Goal: Task Accomplishment & Management: Complete application form

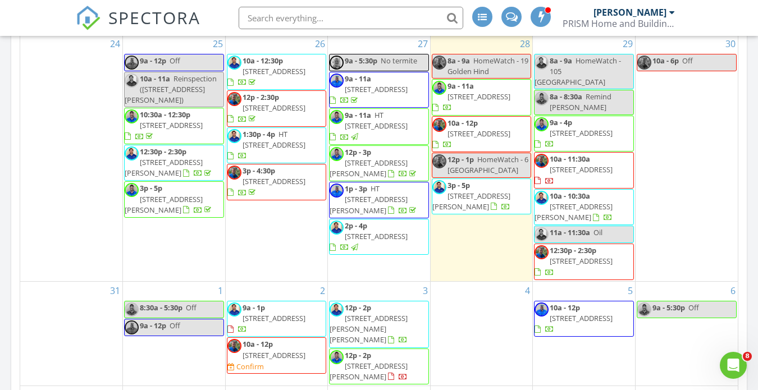
scroll to position [509, 0]
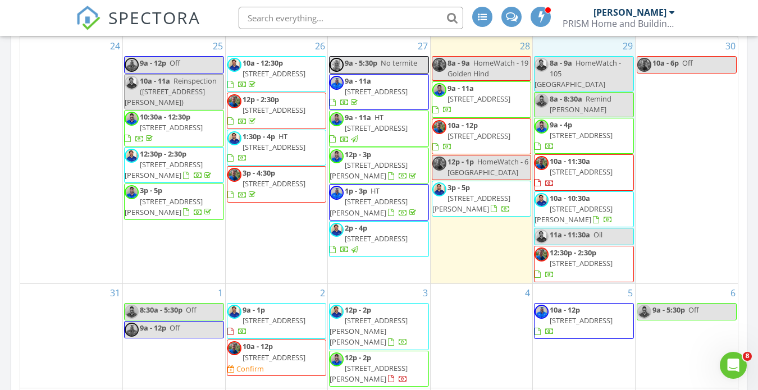
click at [553, 259] on div "29 8a - 9a HomeWatch - 105 [GEOGRAPHIC_DATA] 8a - 8:30a Remind [PERSON_NAME] 9a…" at bounding box center [584, 160] width 102 height 247
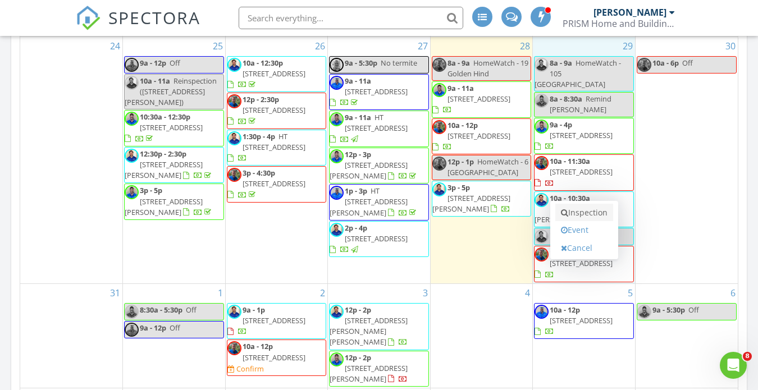
click at [582, 215] on link "Inspection" at bounding box center [584, 213] width 58 height 18
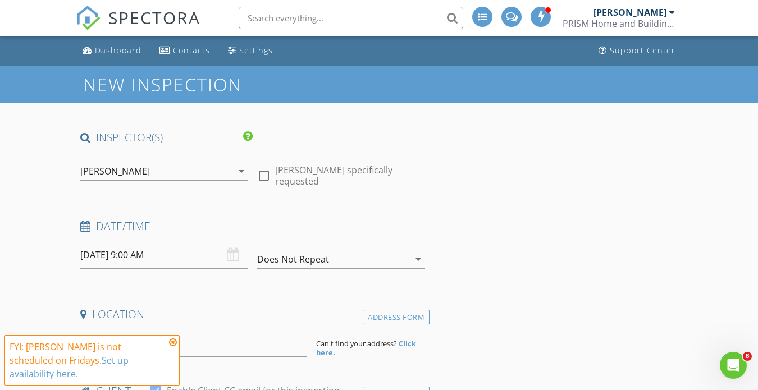
click at [238, 171] on icon "arrow_drop_down" at bounding box center [241, 171] width 13 height 13
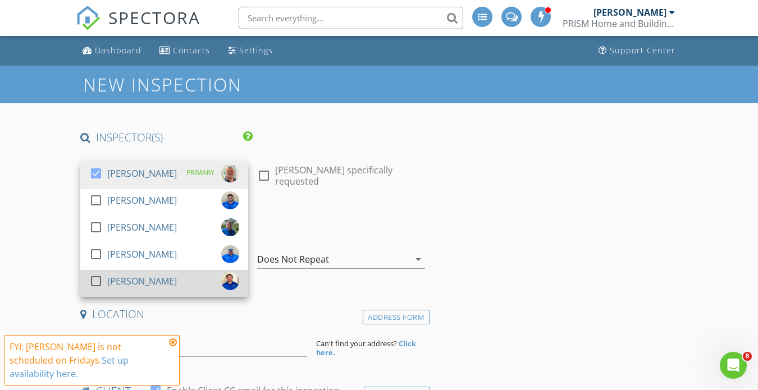
click at [93, 279] on div at bounding box center [95, 281] width 19 height 19
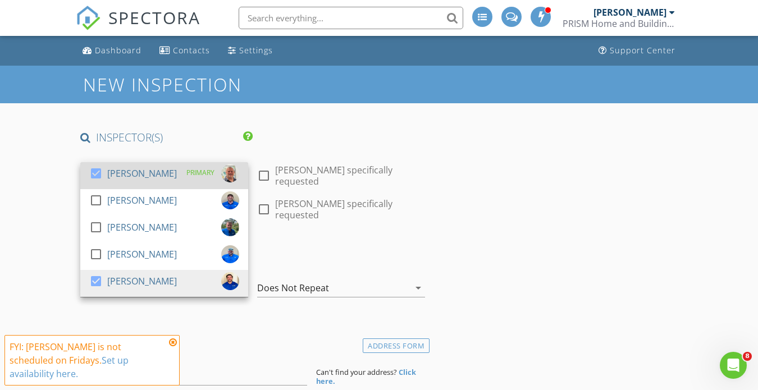
click at [98, 171] on div at bounding box center [95, 173] width 19 height 19
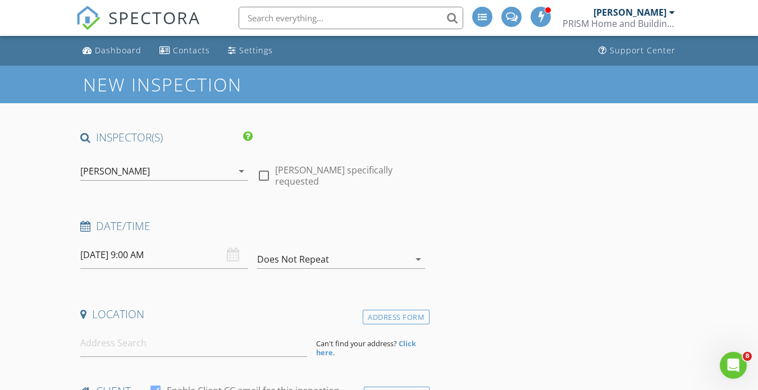
click at [230, 254] on div "08/29/2025 9:00 AM" at bounding box center [164, 255] width 168 height 28
click at [138, 266] on input "08/29/2025 9:00 AM" at bounding box center [164, 255] width 168 height 28
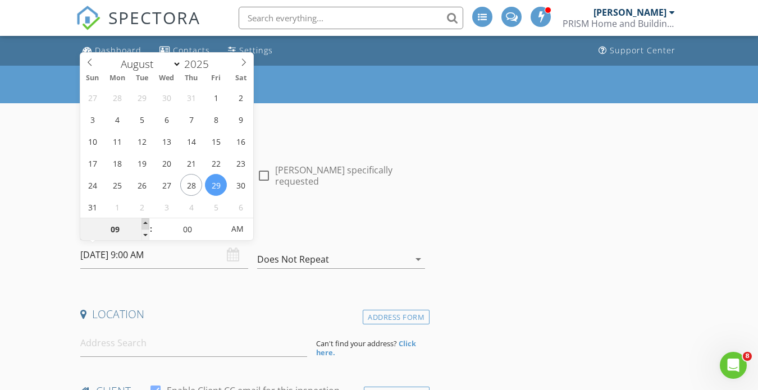
type input "10"
type input "08/29/2025 10:00 AM"
click at [145, 222] on span at bounding box center [146, 223] width 8 height 11
type input "11"
type input "08/29/2025 11:00 AM"
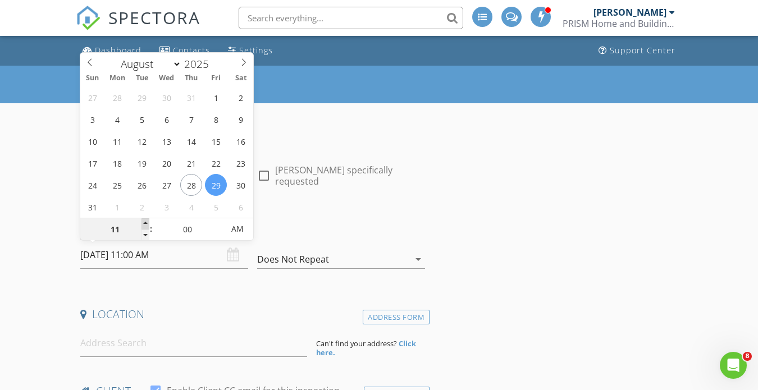
click at [145, 222] on span at bounding box center [146, 223] width 8 height 11
type input "12"
type input "[DATE] 12:00 PM"
click at [145, 222] on span at bounding box center [146, 223] width 8 height 11
click at [293, 227] on h4 "Date/Time" at bounding box center [252, 226] width 345 height 15
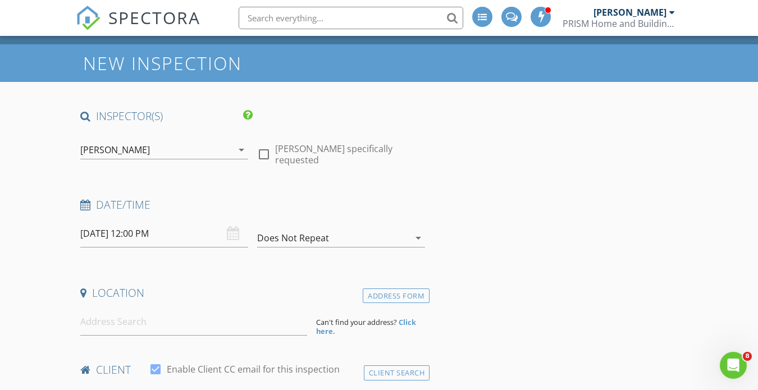
scroll to position [43, 0]
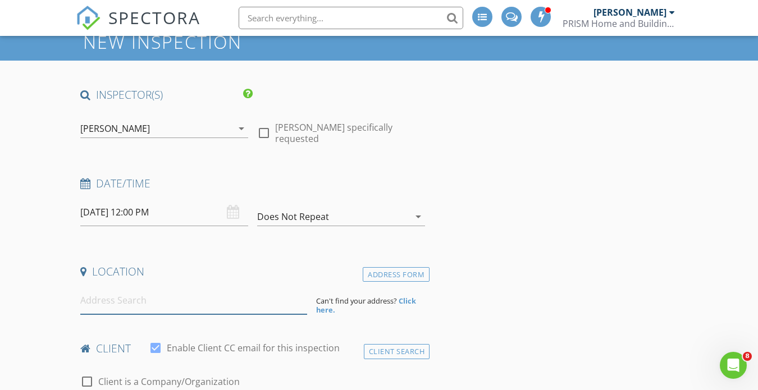
click at [230, 307] on input at bounding box center [193, 301] width 227 height 28
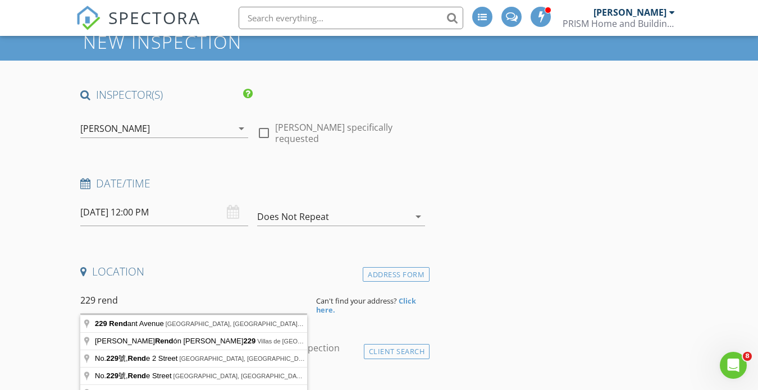
type input "229 Rendant Avenue, Savannah, GA, USA"
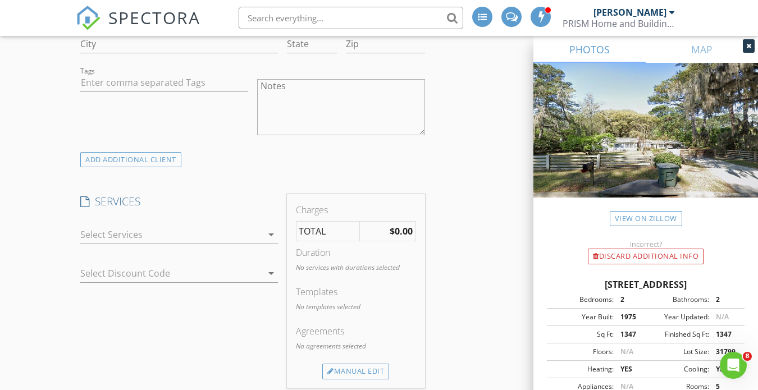
scroll to position [806, 0]
click at [272, 239] on icon "arrow_drop_down" at bounding box center [271, 232] width 13 height 13
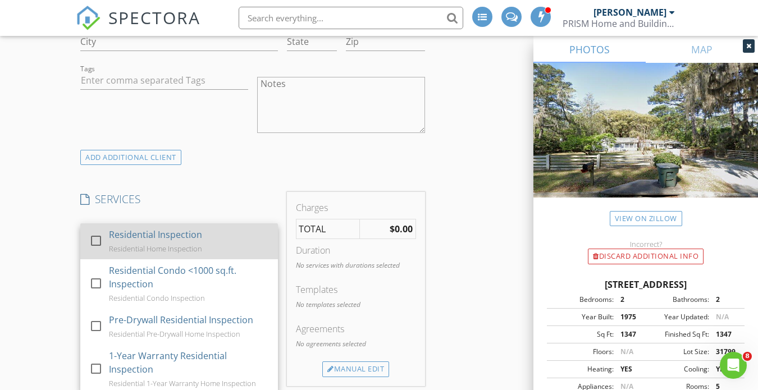
click at [98, 250] on div at bounding box center [95, 240] width 19 height 19
checkbox input "true"
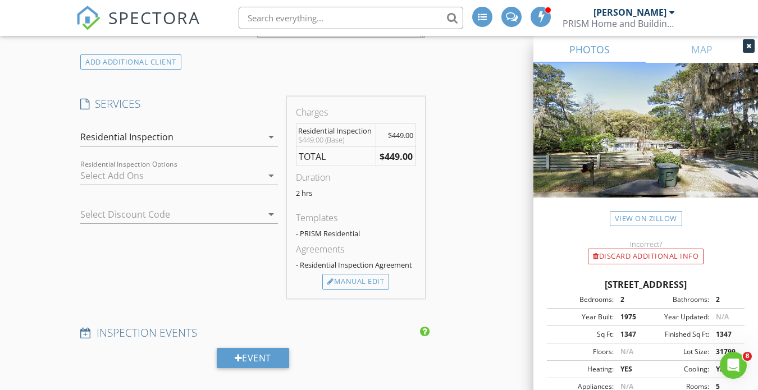
scroll to position [905, 0]
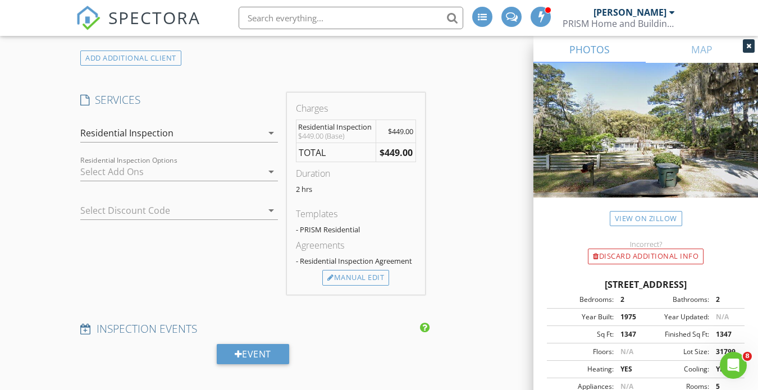
click at [275, 179] on icon "arrow_drop_down" at bounding box center [271, 171] width 13 height 13
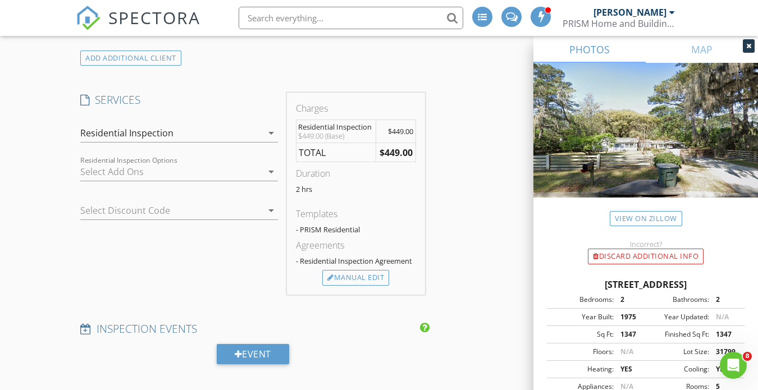
click at [272, 217] on icon "arrow_drop_down" at bounding box center [271, 210] width 13 height 13
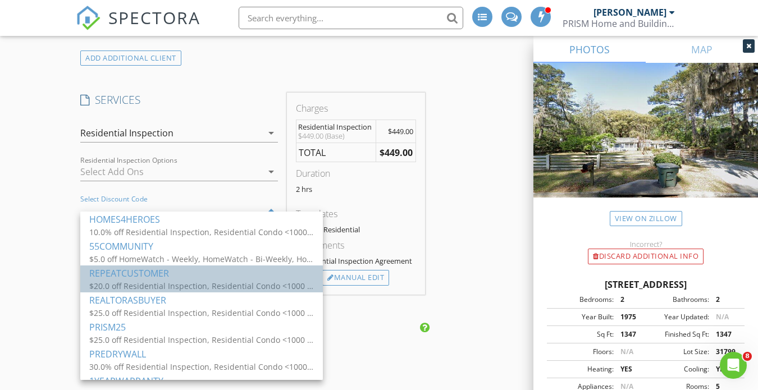
click at [119, 270] on div "REPEATCUSTOMER" at bounding box center [201, 273] width 225 height 13
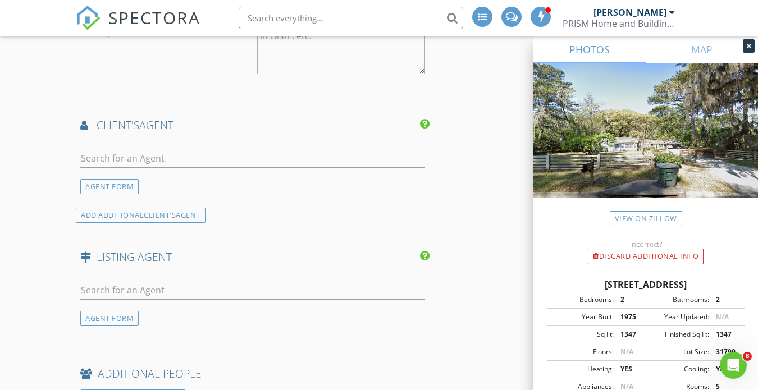
scroll to position [1367, 0]
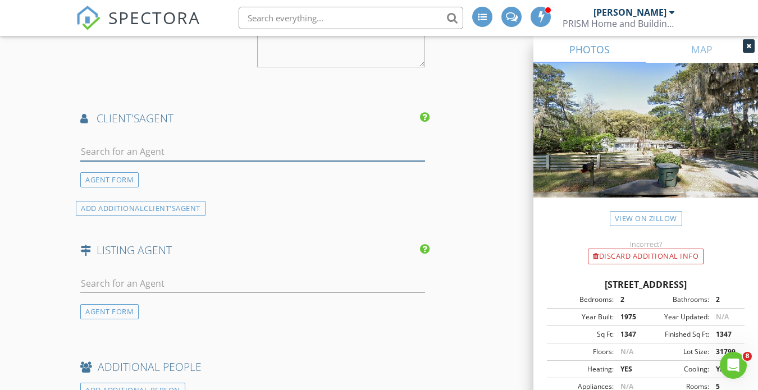
click at [378, 161] on input "text" at bounding box center [252, 152] width 345 height 19
type input "l"
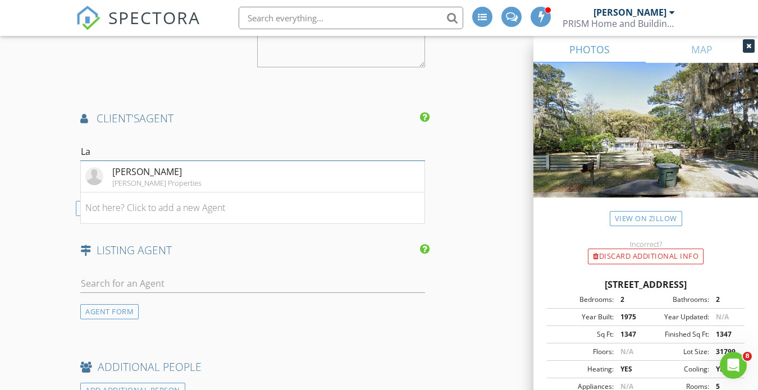
type input "L"
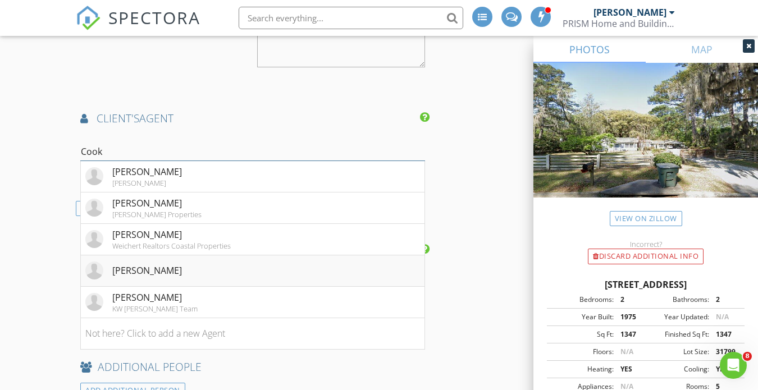
type input "Cook"
click at [200, 282] on li "[PERSON_NAME]" at bounding box center [253, 271] width 344 height 31
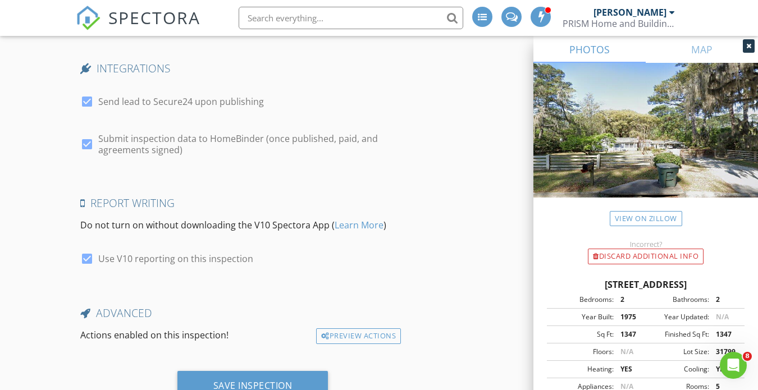
scroll to position [2494, 0]
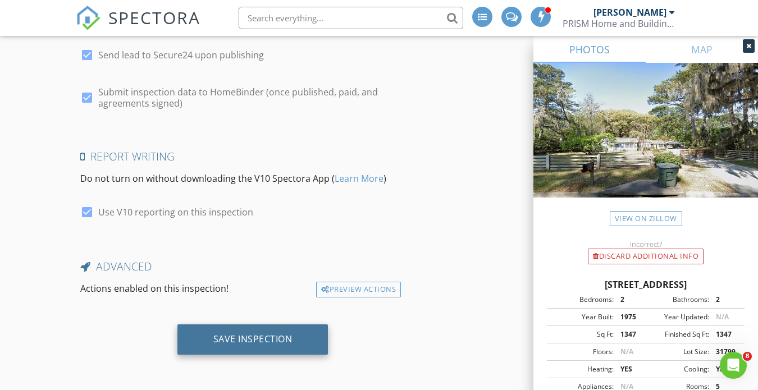
click at [236, 344] on div "Save Inspection" at bounding box center [252, 339] width 79 height 11
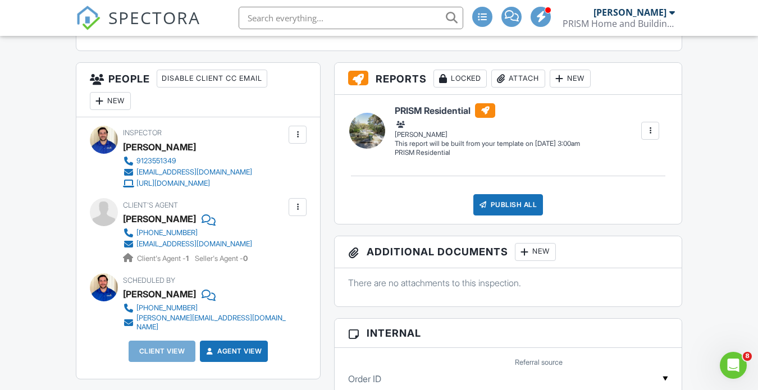
scroll to position [382, 0]
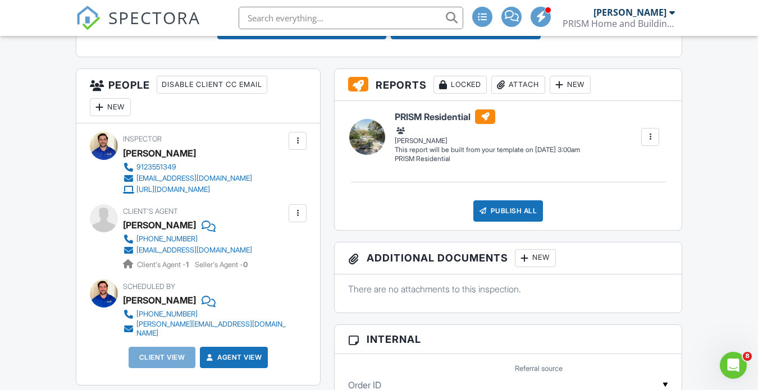
click at [116, 104] on div "New" at bounding box center [110, 107] width 41 height 18
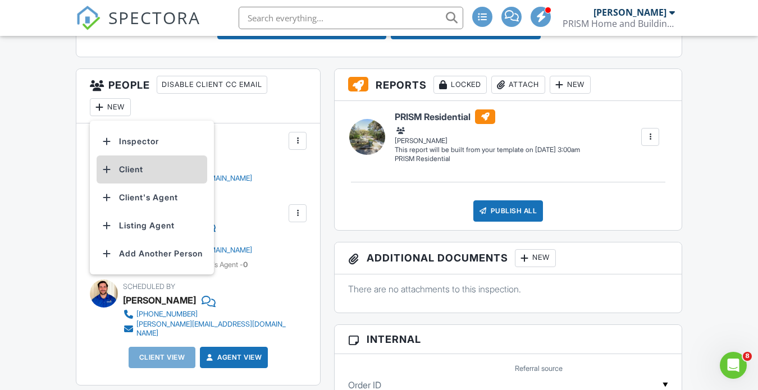
click at [134, 166] on li "Client" at bounding box center [152, 170] width 111 height 28
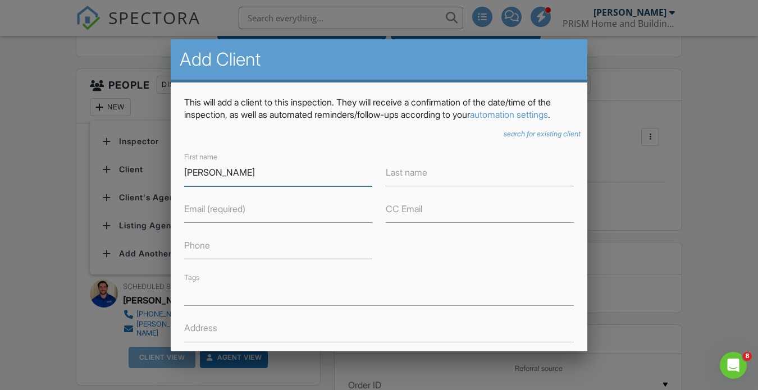
type input "Bruce"
type input "Greene"
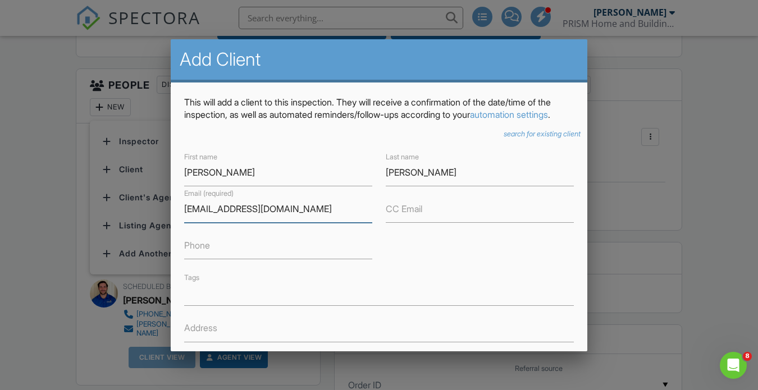
type input "Greenebruce3@gmail.com"
click at [207, 252] on label "Phone" at bounding box center [197, 245] width 26 height 12
click at [207, 259] on input "Phone" at bounding box center [278, 246] width 188 height 28
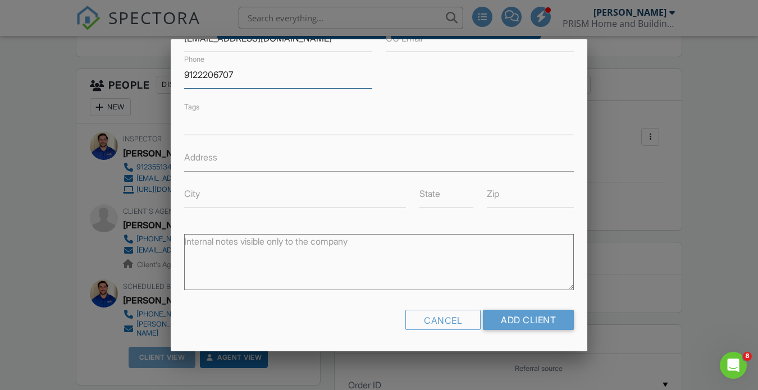
scroll to position [184, 0]
type input "9122206707"
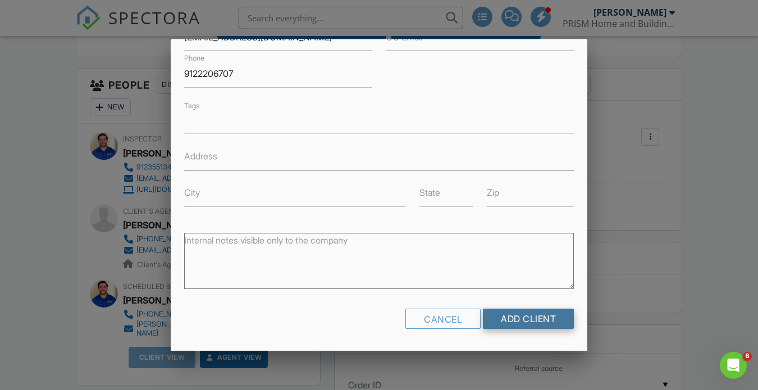
click at [514, 310] on input "Add Client" at bounding box center [528, 319] width 91 height 20
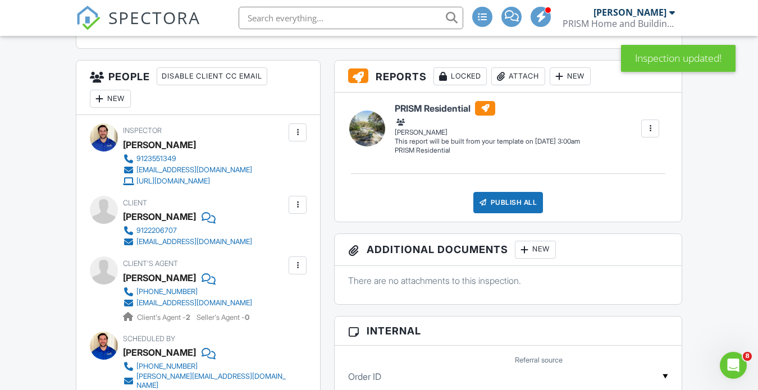
scroll to position [397, 0]
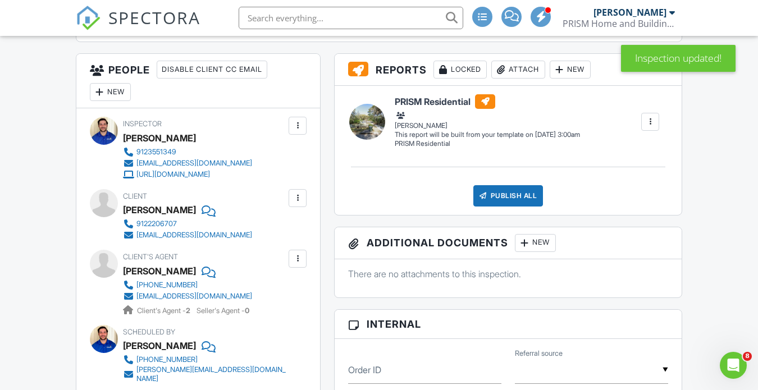
click at [297, 198] on div at bounding box center [297, 198] width 11 height 11
click at [279, 230] on li "Edit" at bounding box center [271, 232] width 57 height 28
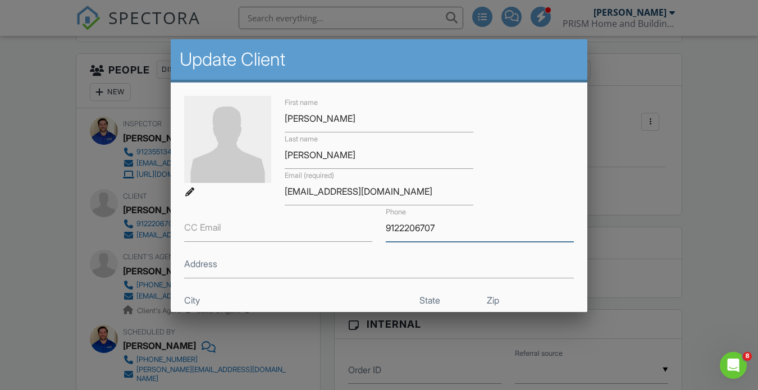
click at [400, 230] on input "9122206707" at bounding box center [480, 229] width 188 height 28
click at [422, 229] on input "912-2206707" at bounding box center [480, 229] width 188 height 28
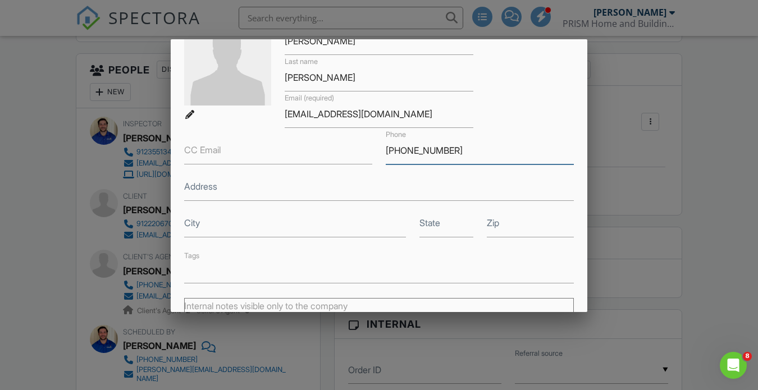
scroll to position [171, 0]
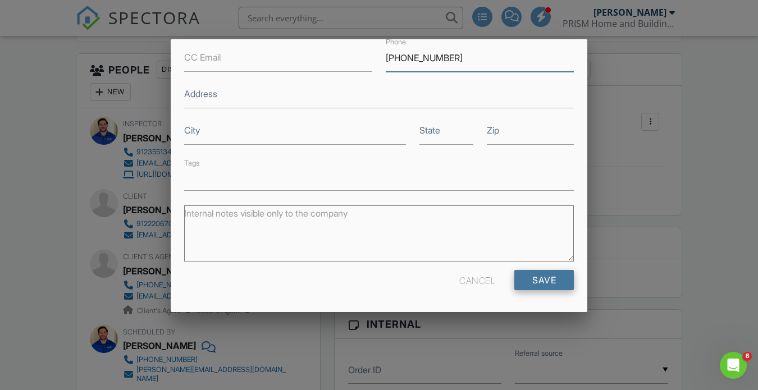
type input "912-220-6707"
click at [542, 285] on input "Save" at bounding box center [544, 280] width 60 height 20
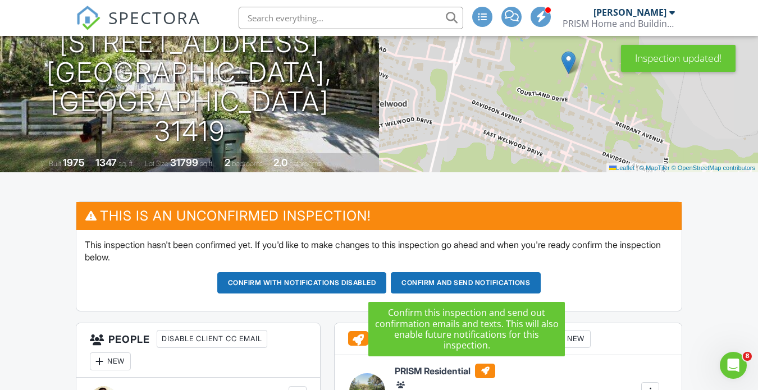
click at [387, 282] on button "Confirm and send notifications" at bounding box center [302, 282] width 170 height 21
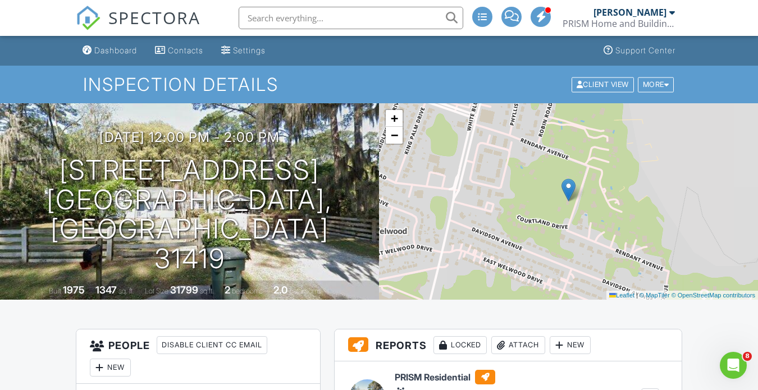
click at [92, 20] on img at bounding box center [88, 18] width 25 height 25
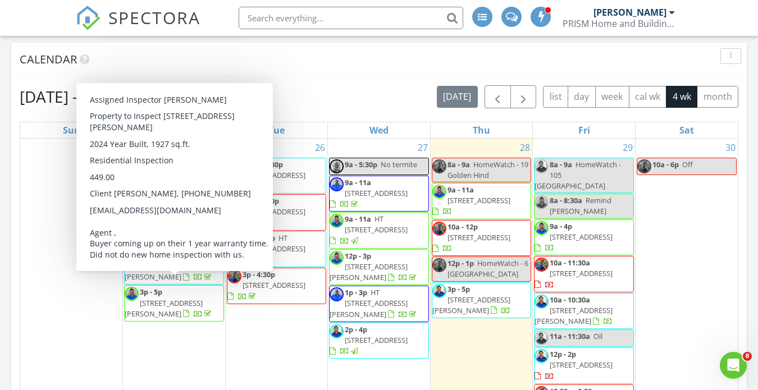
scroll to position [389, 0]
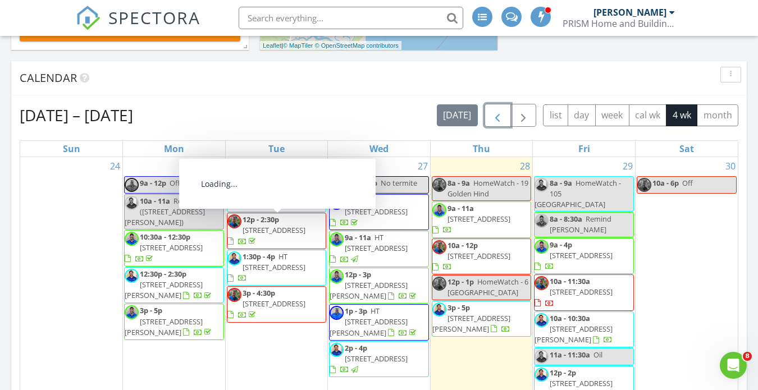
click at [497, 111] on span "button" at bounding box center [497, 115] width 13 height 13
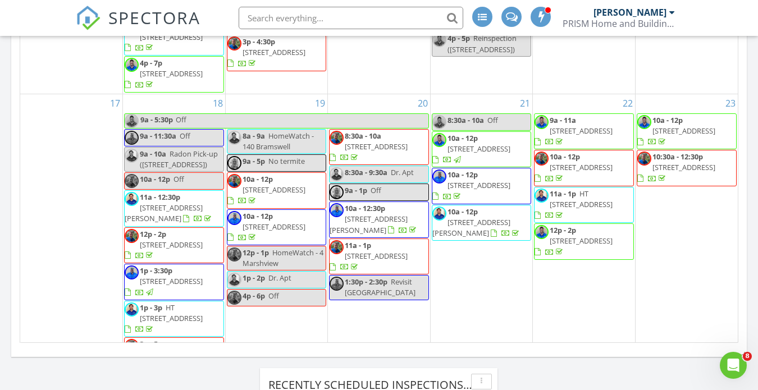
scroll to position [640, 0]
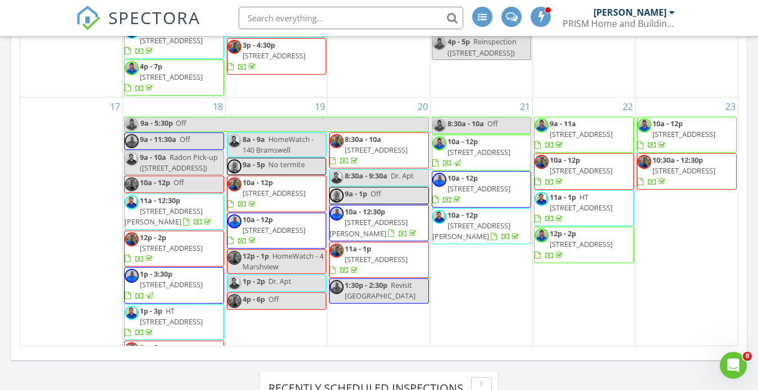
click at [190, 206] on span "[STREET_ADDRESS][PERSON_NAME]" at bounding box center [164, 216] width 78 height 21
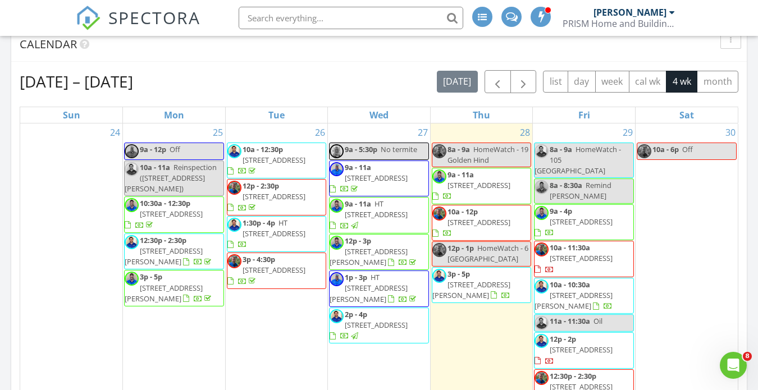
scroll to position [411, 0]
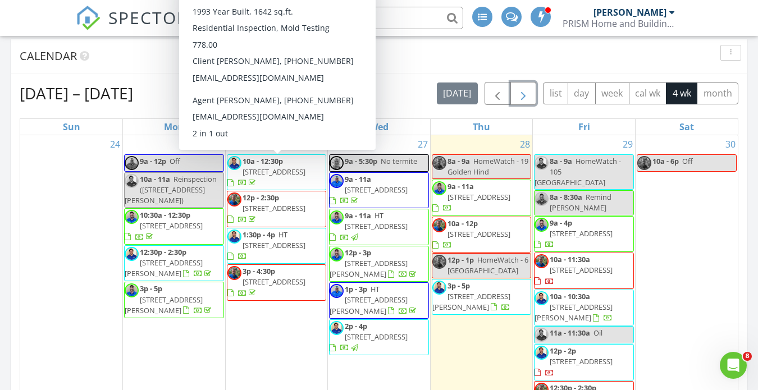
click at [524, 89] on span "button" at bounding box center [523, 93] width 13 height 13
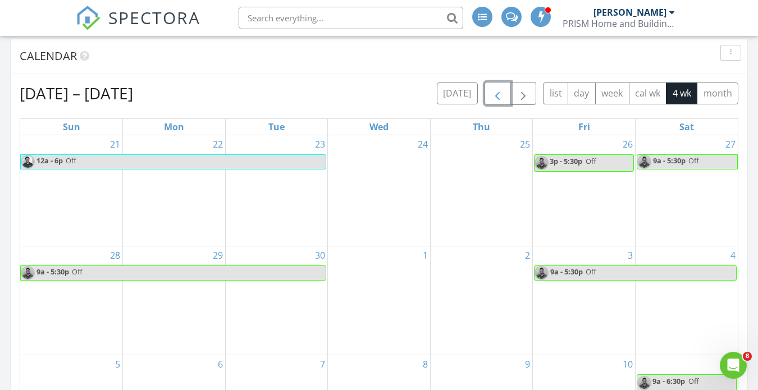
click at [503, 92] on span "button" at bounding box center [497, 93] width 13 height 13
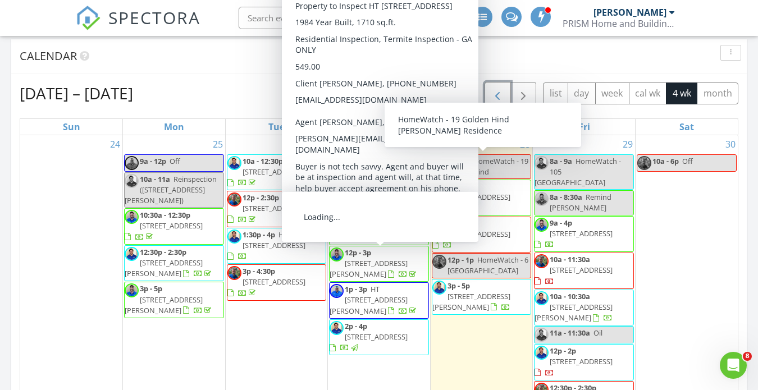
click at [496, 95] on span "button" at bounding box center [497, 93] width 13 height 13
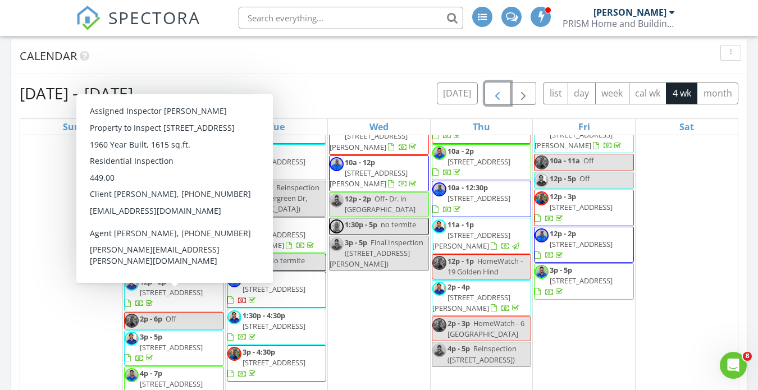
scroll to position [790, 0]
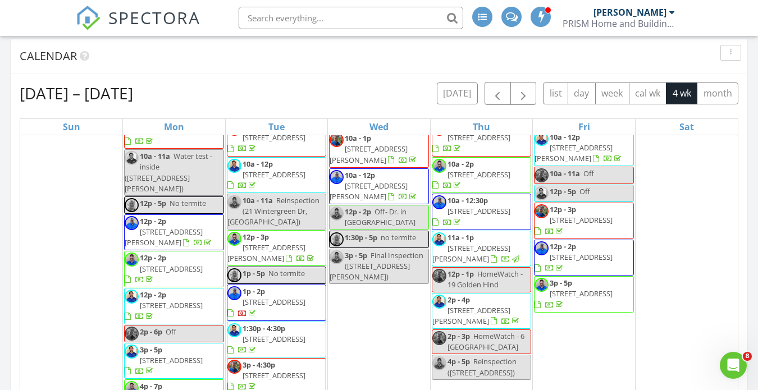
click at [4, 132] on div "[DATE] All Inspectors 8:00 am HomeWatch - 19 Golden Hind [PERSON_NAME] 9:00 am …" at bounding box center [379, 272] width 758 height 1162
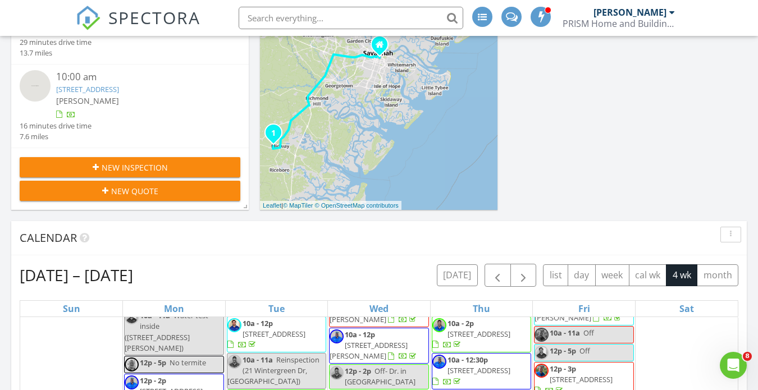
scroll to position [234, 0]
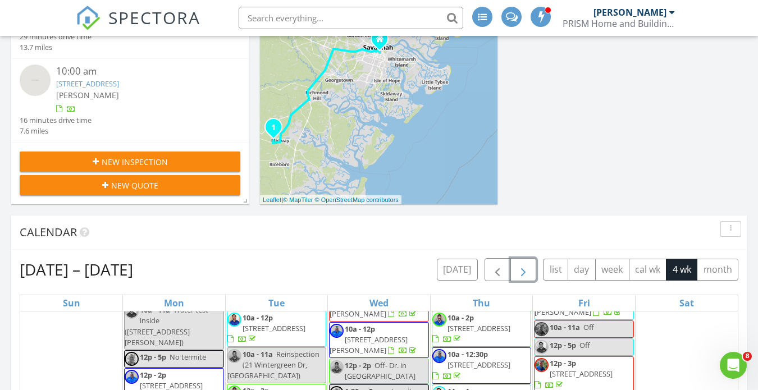
click at [522, 266] on span "button" at bounding box center [523, 269] width 13 height 13
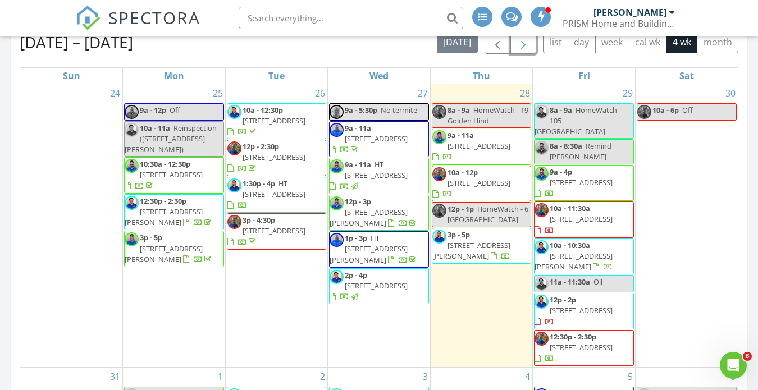
scroll to position [459, 0]
